Goal: Transaction & Acquisition: Purchase product/service

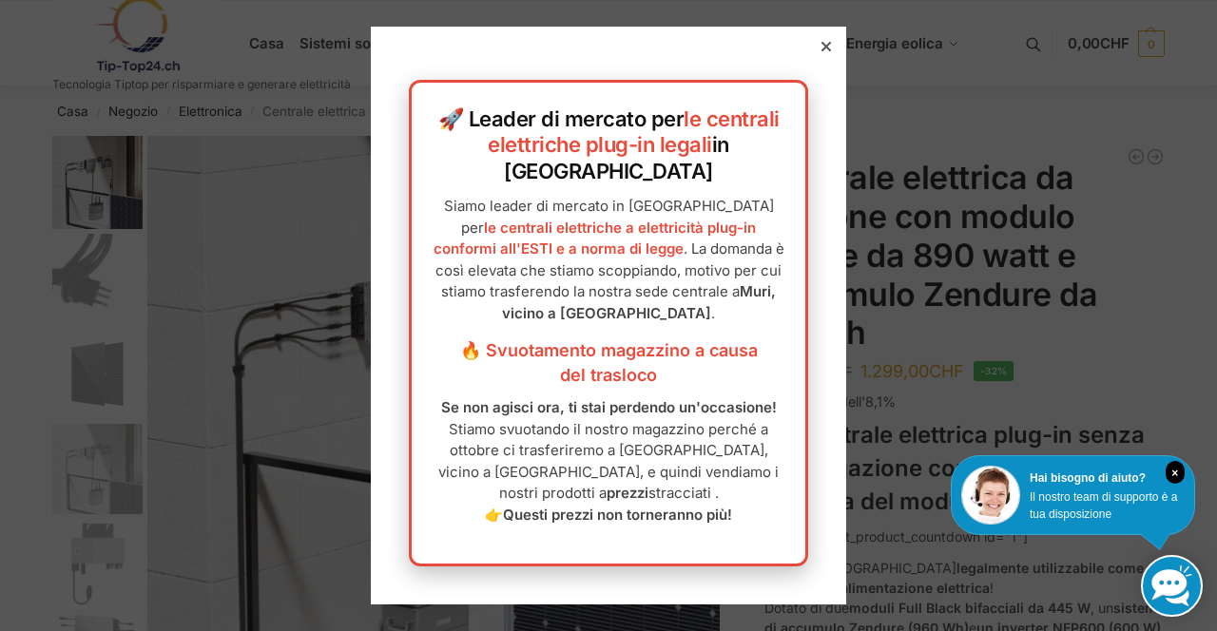
click at [1216, 361] on div at bounding box center [608, 315] width 1217 height 631
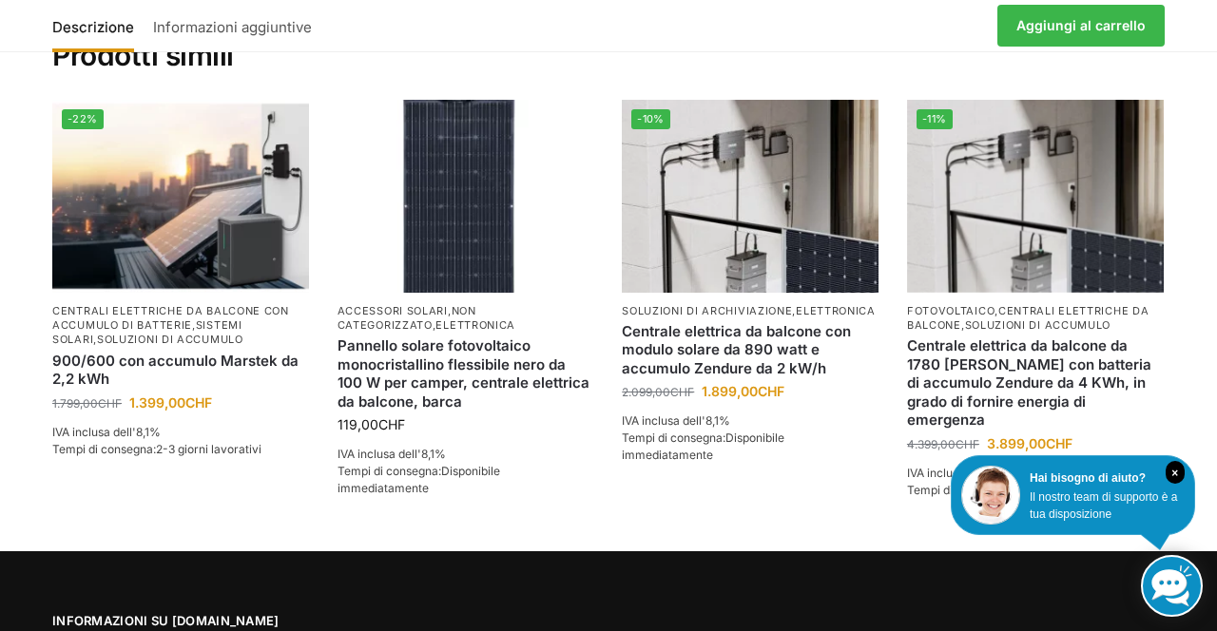
scroll to position [2481, 0]
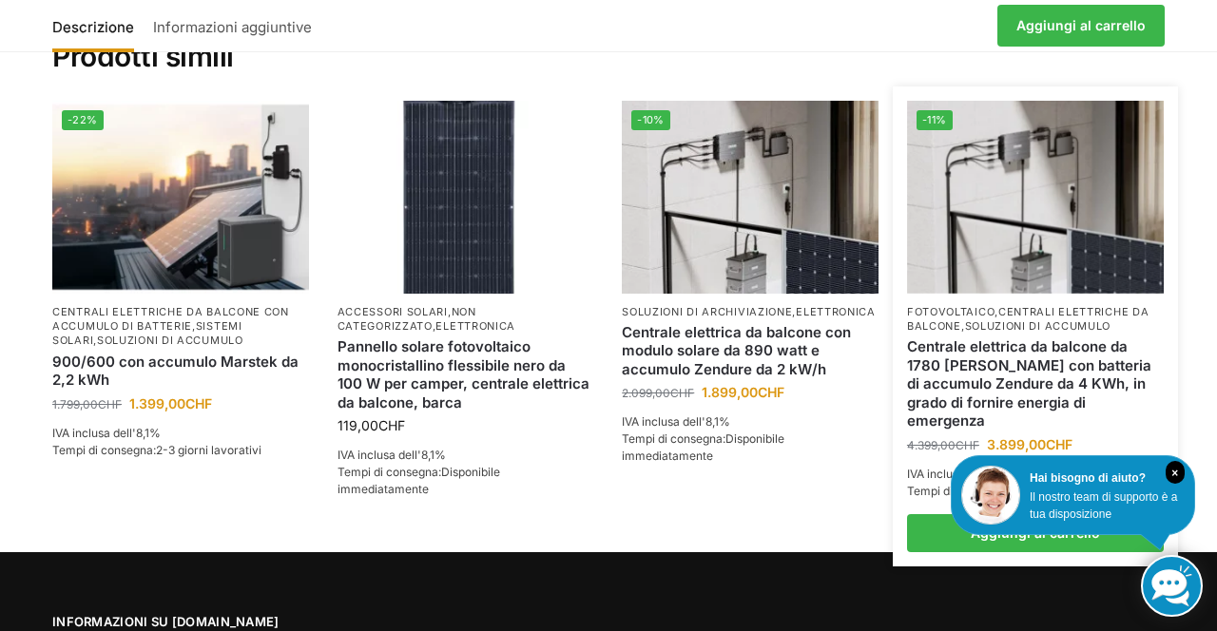
click at [1063, 319] on font "soluzioni di accumulo" at bounding box center [1038, 325] width 146 height 13
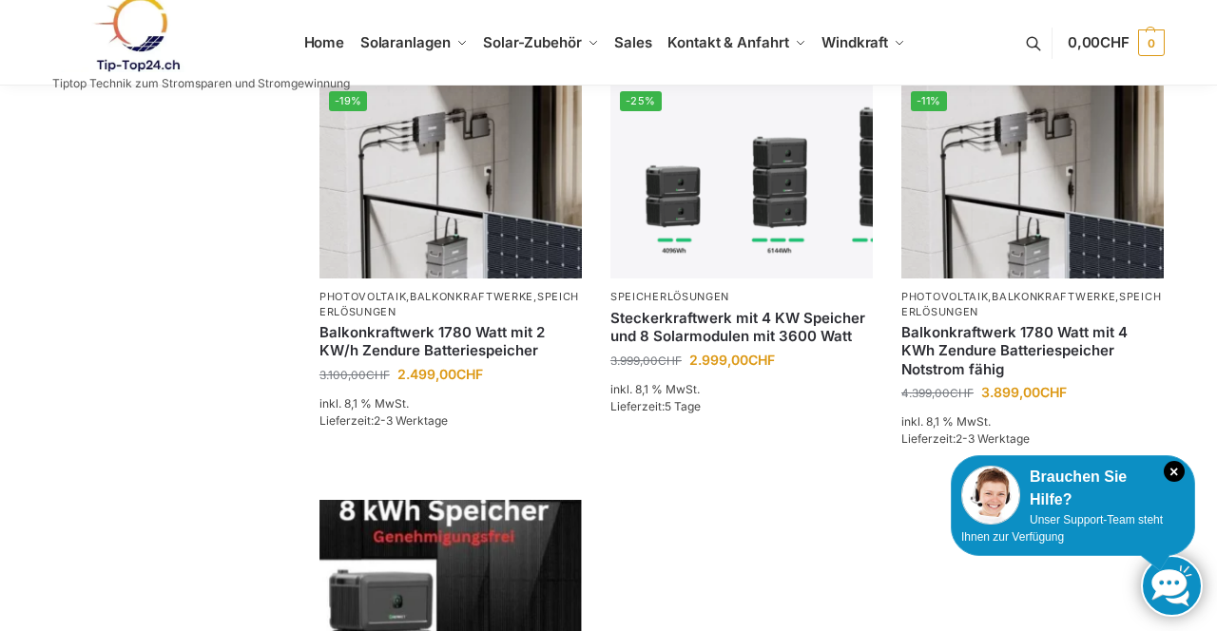
scroll to position [1367, 0]
click at [1032, 241] on img at bounding box center [1032, 179] width 262 height 197
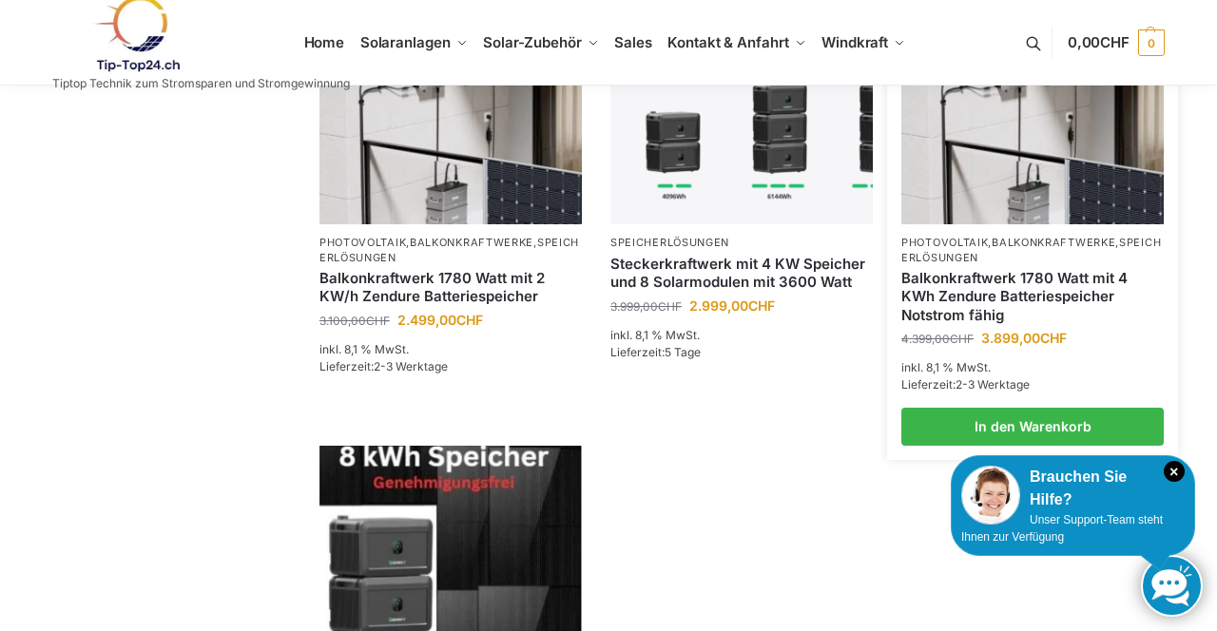
scroll to position [1428, 0]
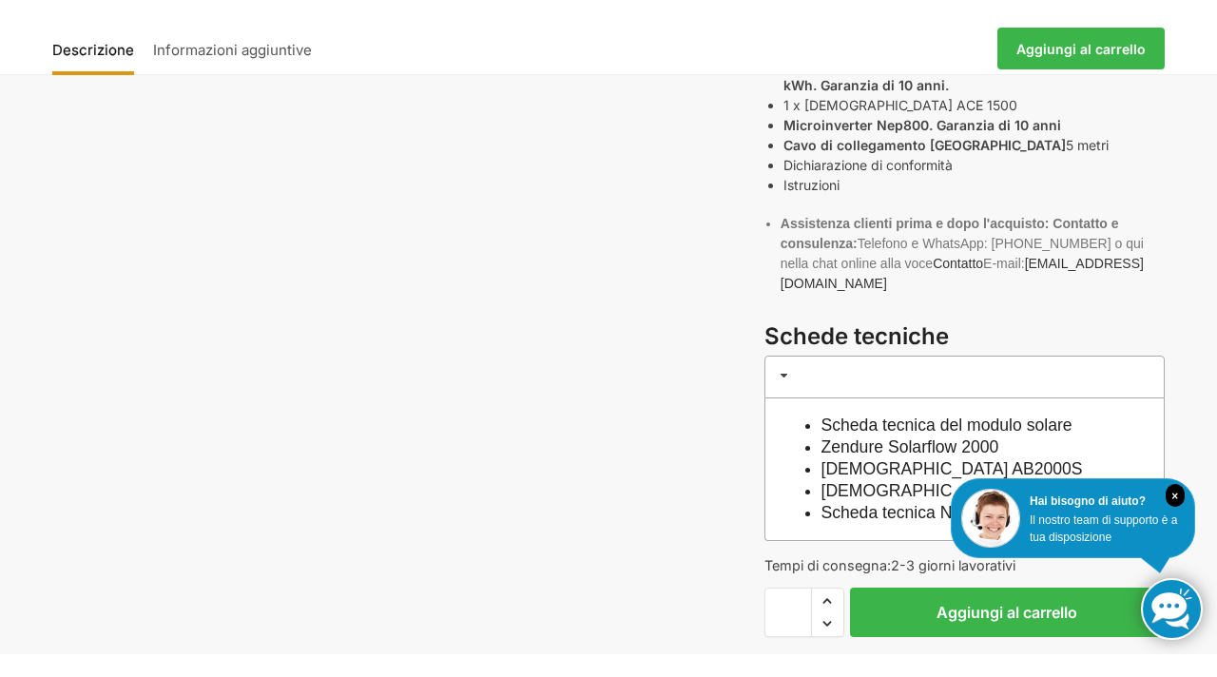
scroll to position [845, 0]
